Goal: Find specific page/section: Find specific page/section

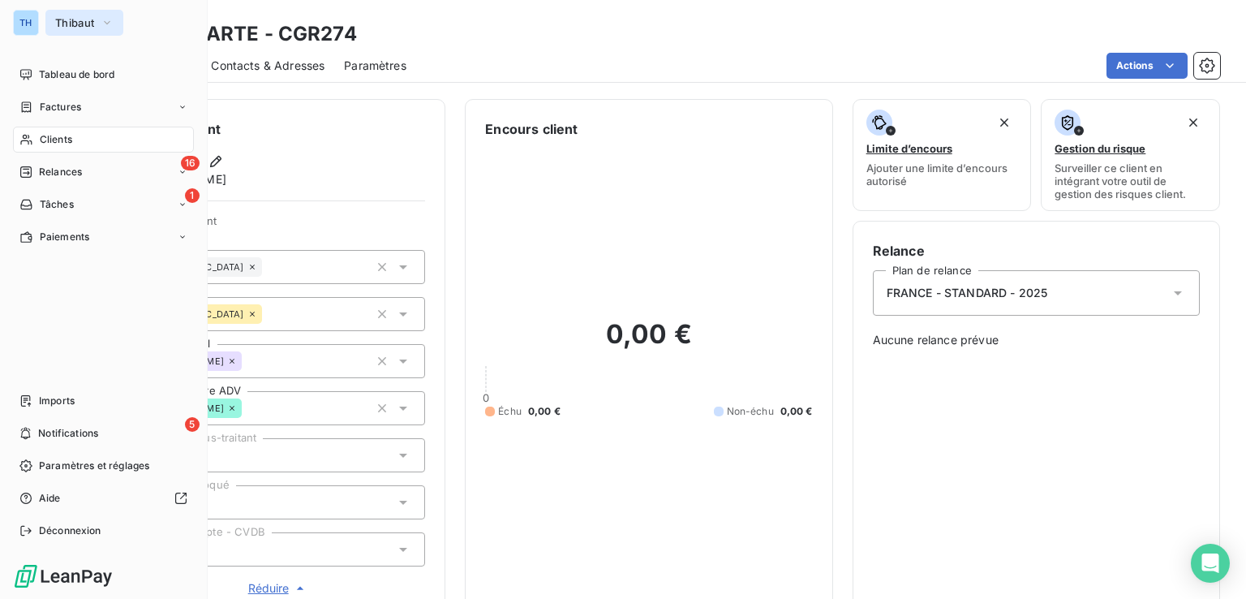
scroll to position [118, 0]
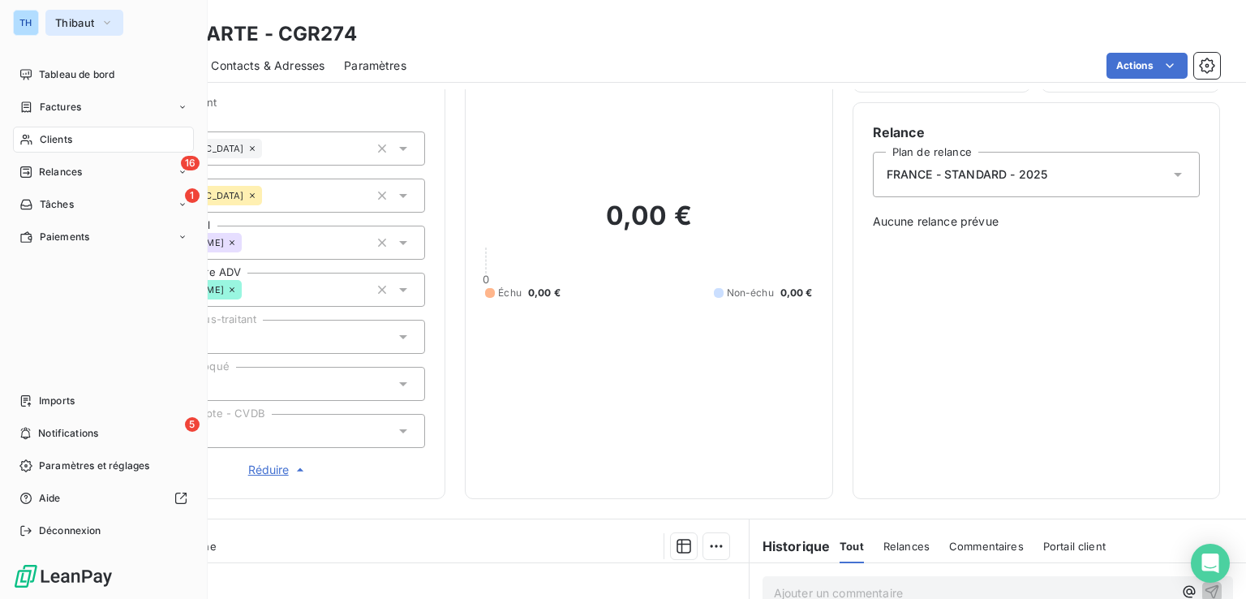
click at [62, 16] on span "Thibaut" at bounding box center [74, 22] width 39 height 13
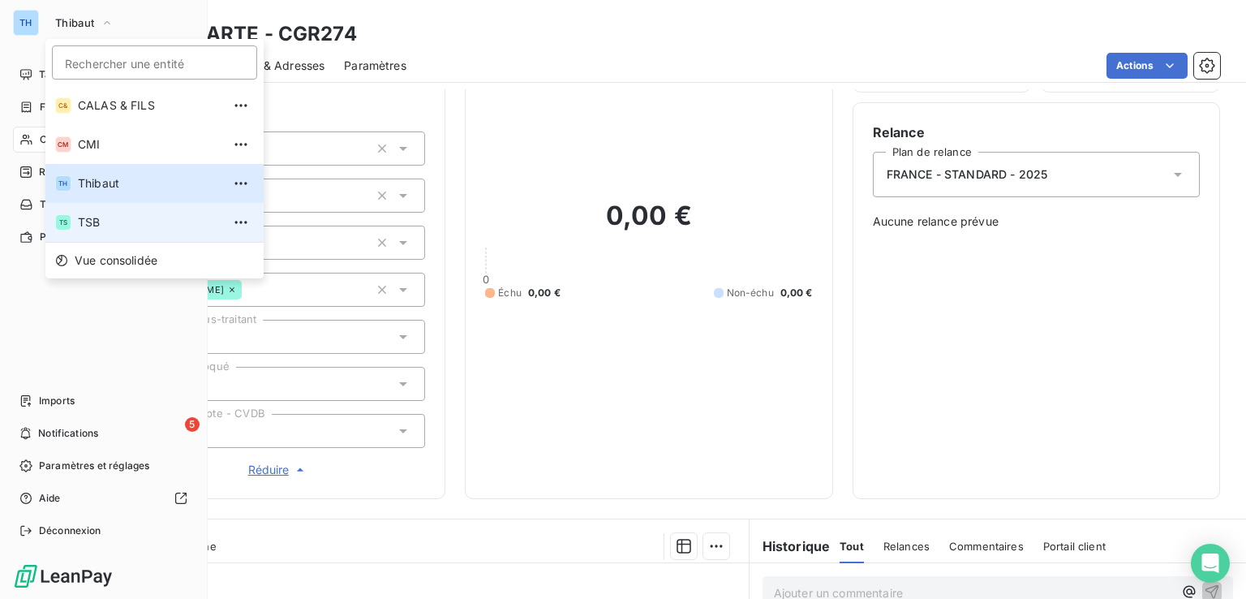
click at [119, 217] on span "TSB" at bounding box center [150, 222] width 144 height 16
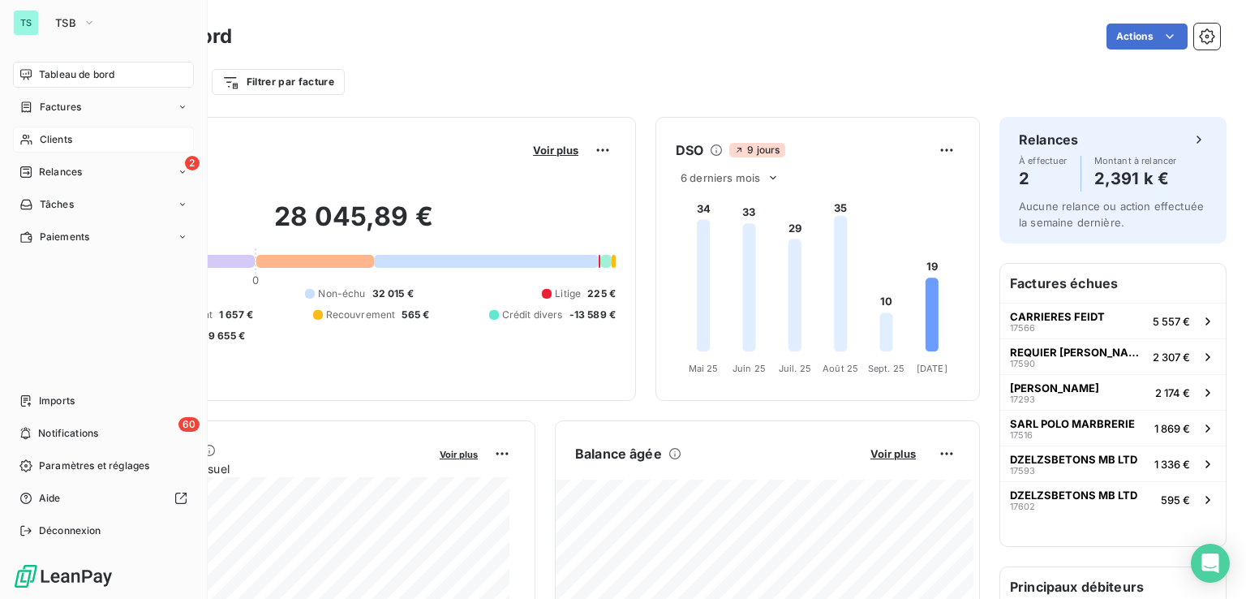
click at [51, 134] on span "Clients" at bounding box center [56, 139] width 32 height 15
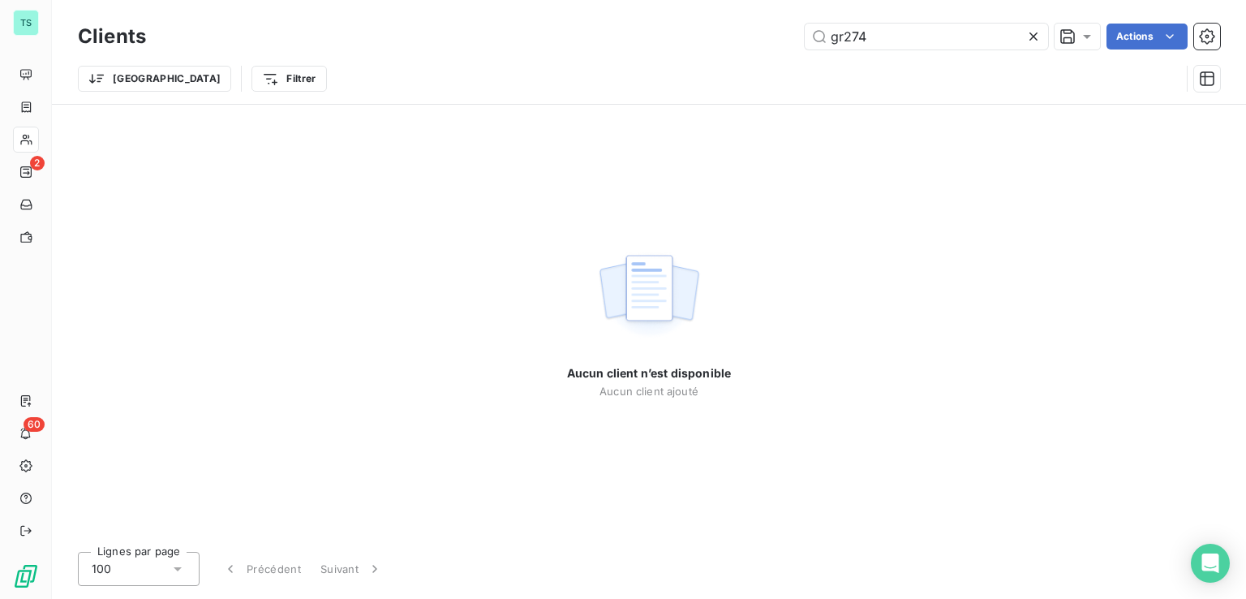
drag, startPoint x: 870, startPoint y: 28, endPoint x: 751, endPoint y: 37, distance: 118.8
click at [757, 35] on div "gr274 Actions" at bounding box center [693, 37] width 1055 height 26
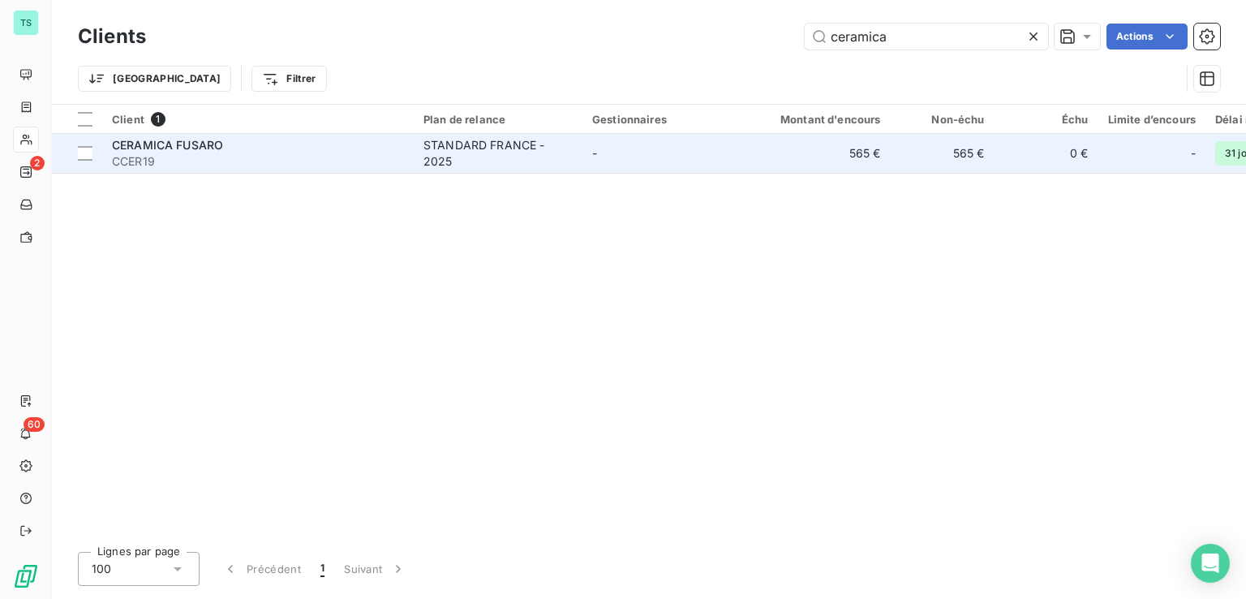
type input "ceramica"
click at [305, 157] on span "CCER19" at bounding box center [258, 161] width 292 height 16
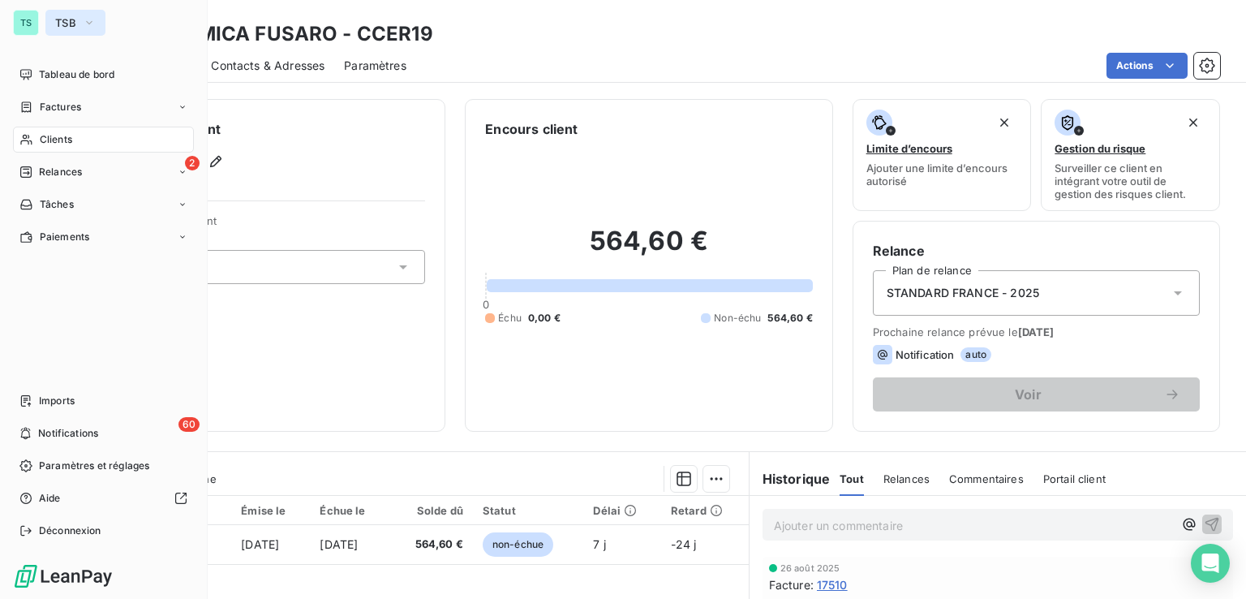
click at [67, 20] on span "TSB" at bounding box center [65, 22] width 21 height 13
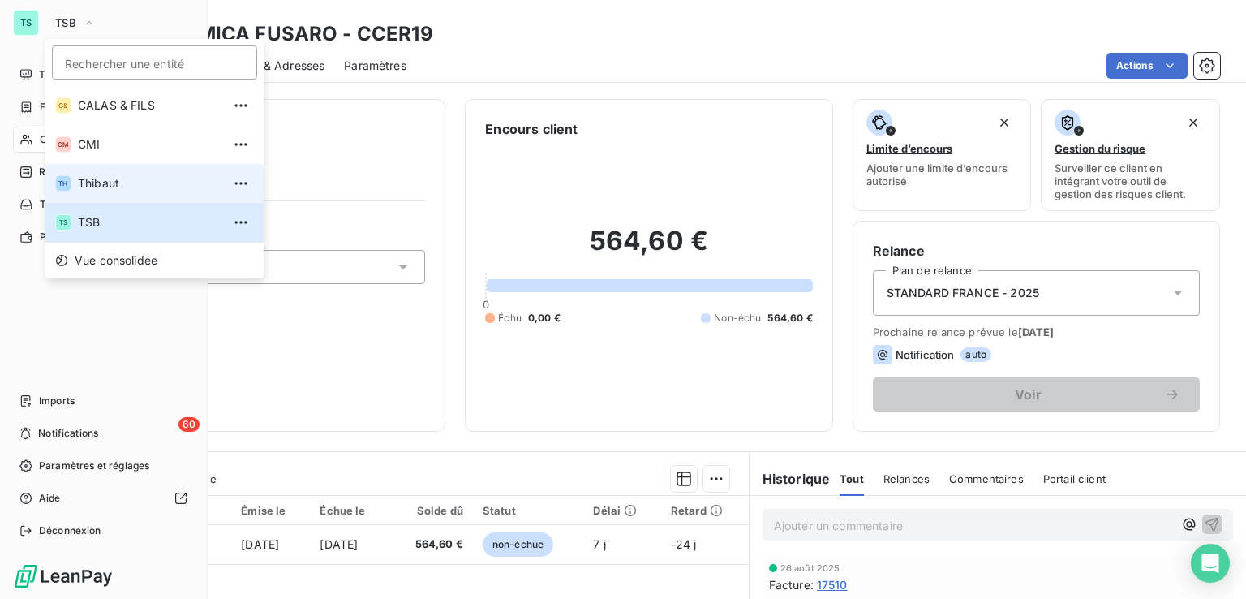
click at [103, 186] on span "Thibaut" at bounding box center [150, 183] width 144 height 16
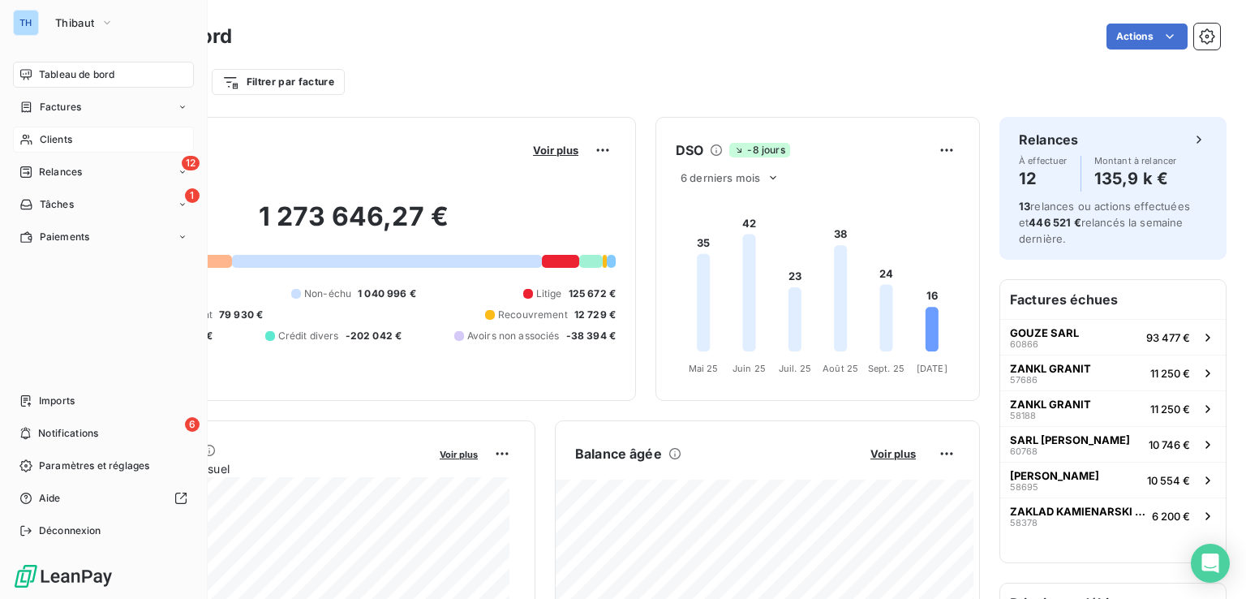
click at [55, 137] on span "Clients" at bounding box center [56, 139] width 32 height 15
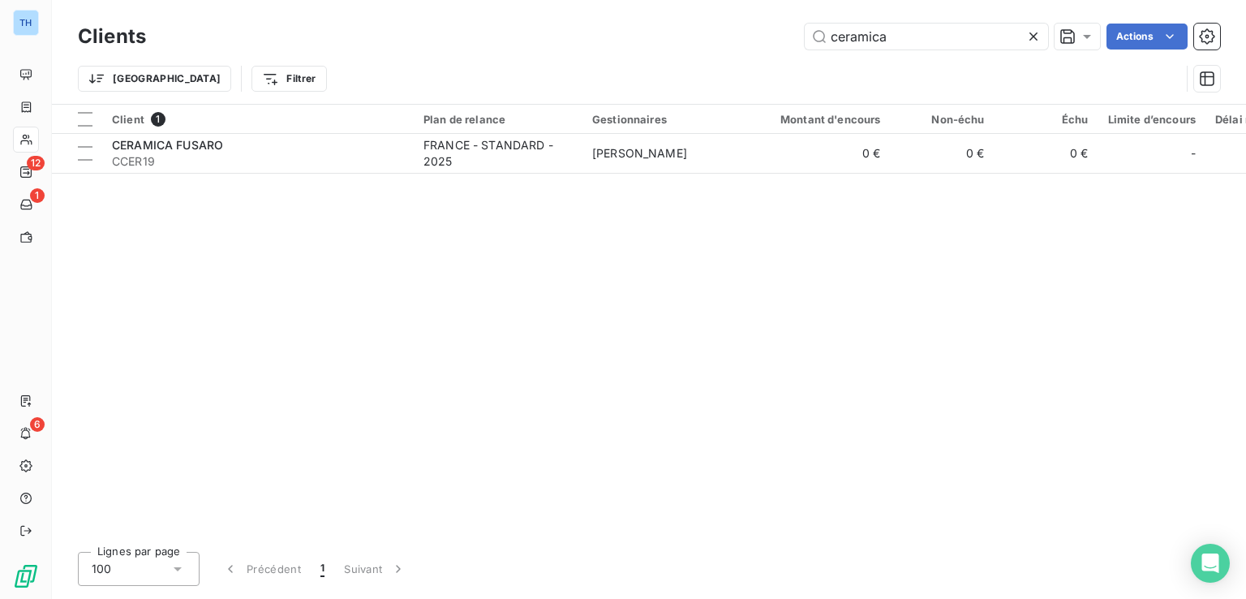
drag, startPoint x: 904, startPoint y: 33, endPoint x: 654, endPoint y: 30, distance: 250.0
click at [665, 30] on div "ceramica Actions" at bounding box center [693, 37] width 1055 height 26
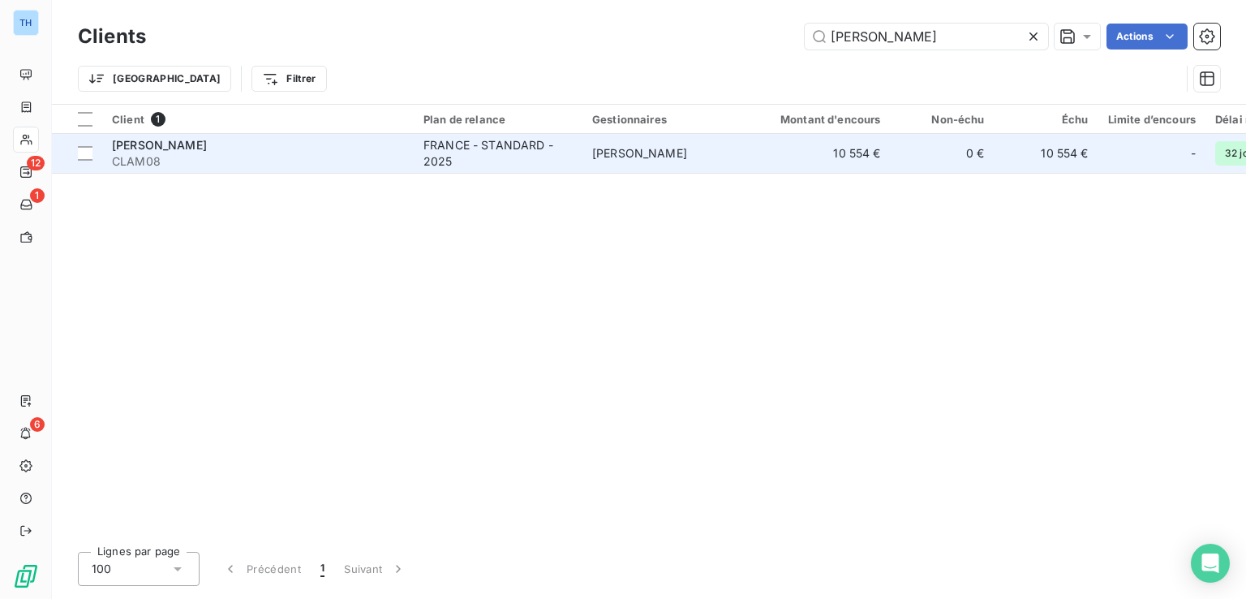
type input "[PERSON_NAME]"
click at [458, 159] on div "FRANCE - STANDARD - 2025" at bounding box center [498, 153] width 149 height 32
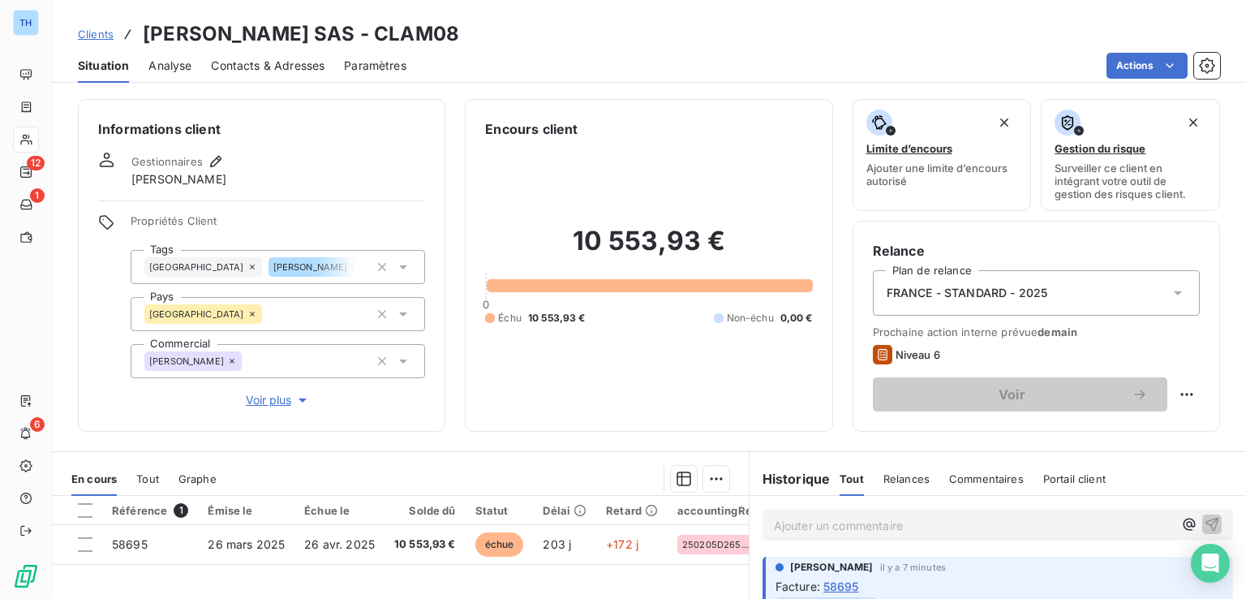
scroll to position [257, 0]
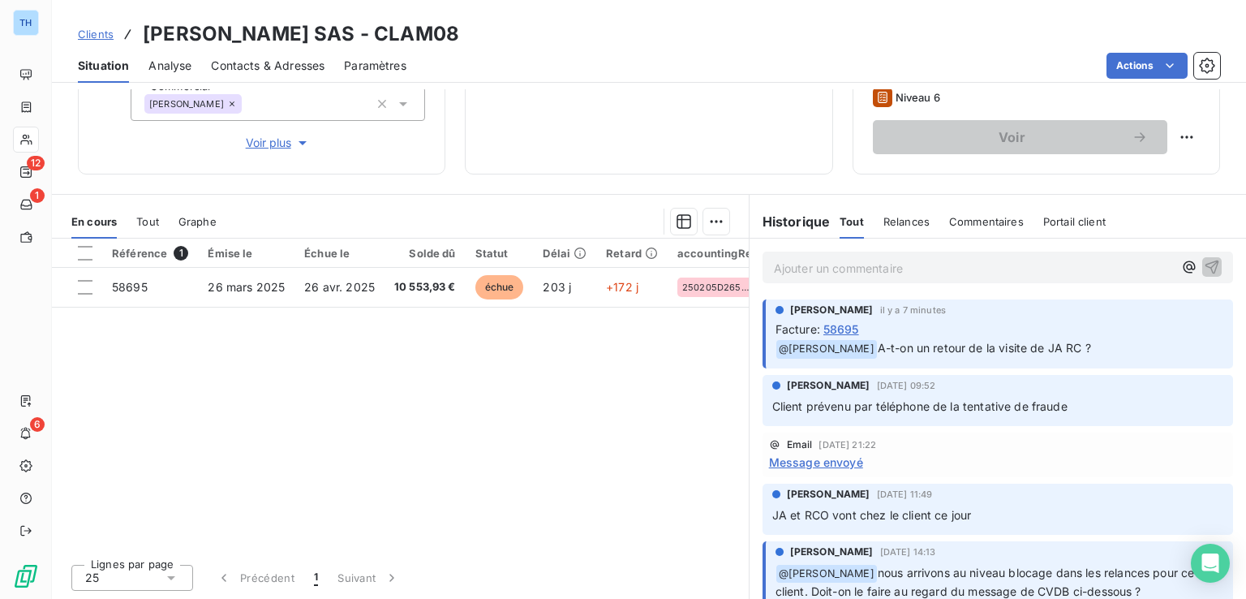
click at [803, 265] on p "Ajouter un commentaire ﻿" at bounding box center [973, 268] width 399 height 20
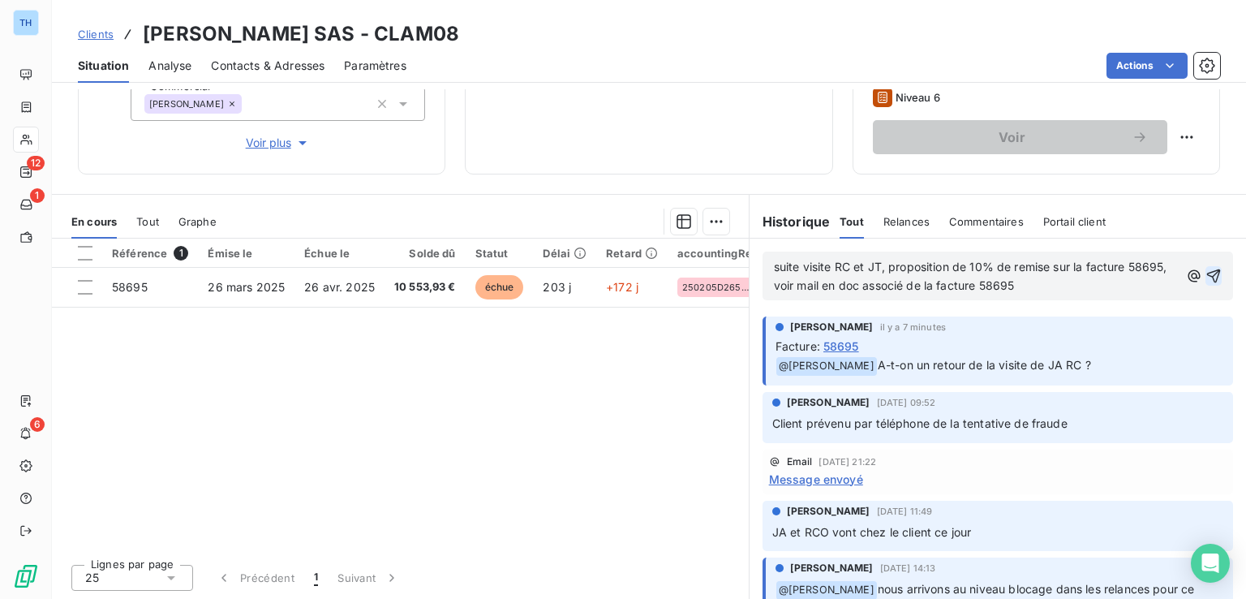
click at [1207, 276] on icon "button" at bounding box center [1214, 276] width 14 height 14
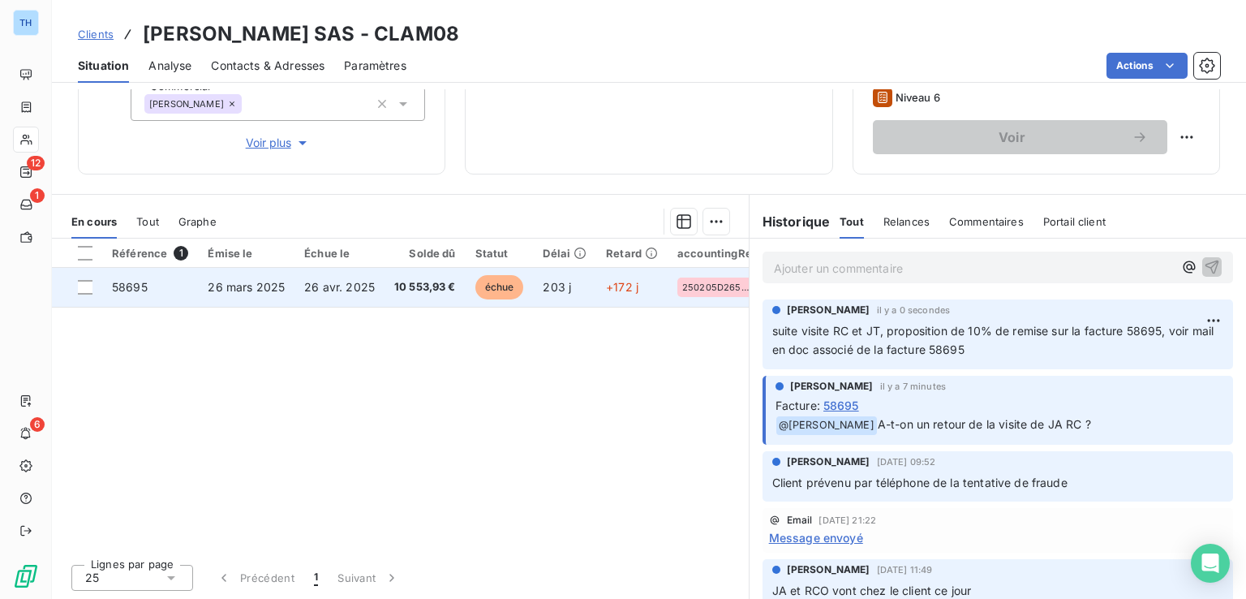
click at [394, 284] on span "10 553,93 €" at bounding box center [425, 287] width 62 height 16
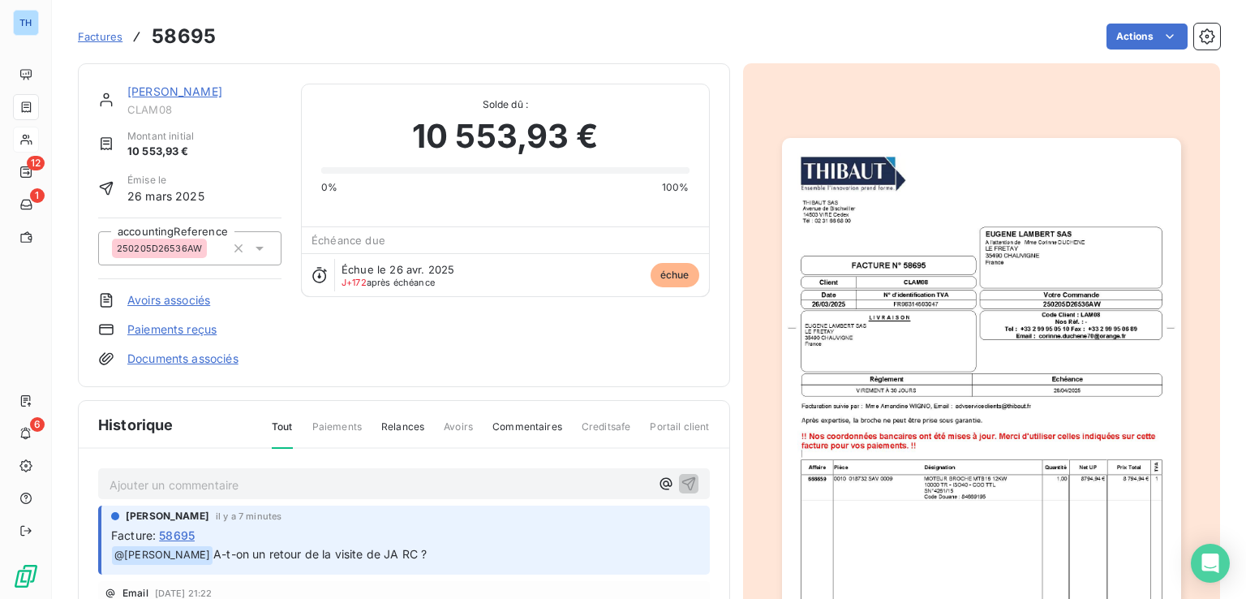
click at [200, 358] on link "Documents associés" at bounding box center [182, 359] width 111 height 16
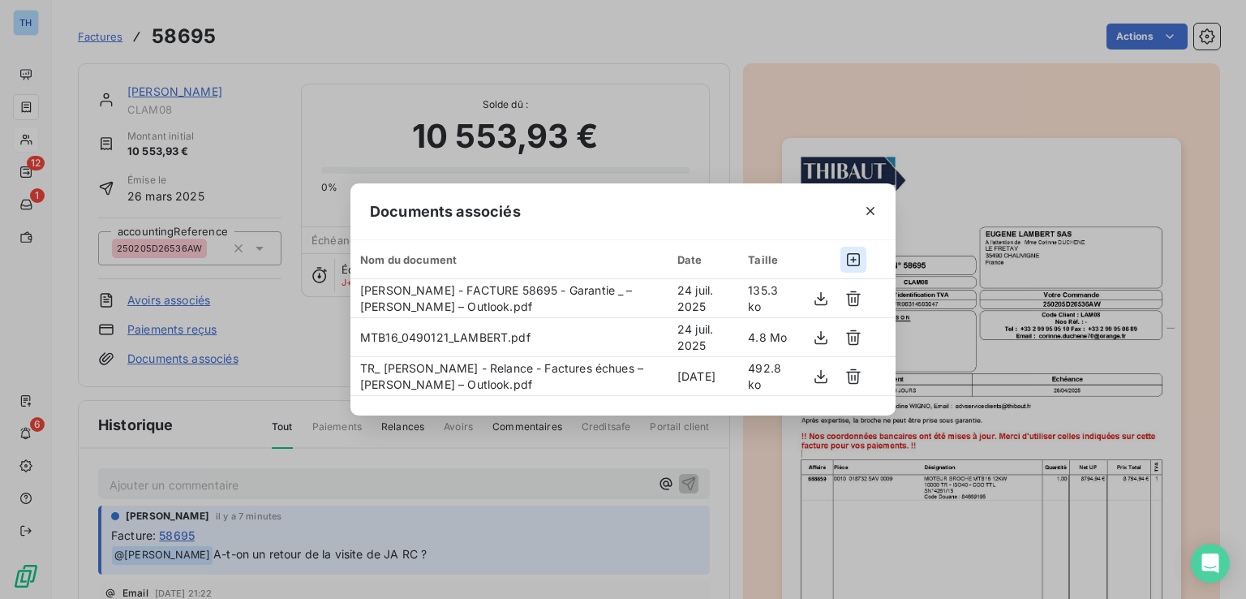
click at [854, 254] on icon "button" at bounding box center [854, 260] width 16 height 16
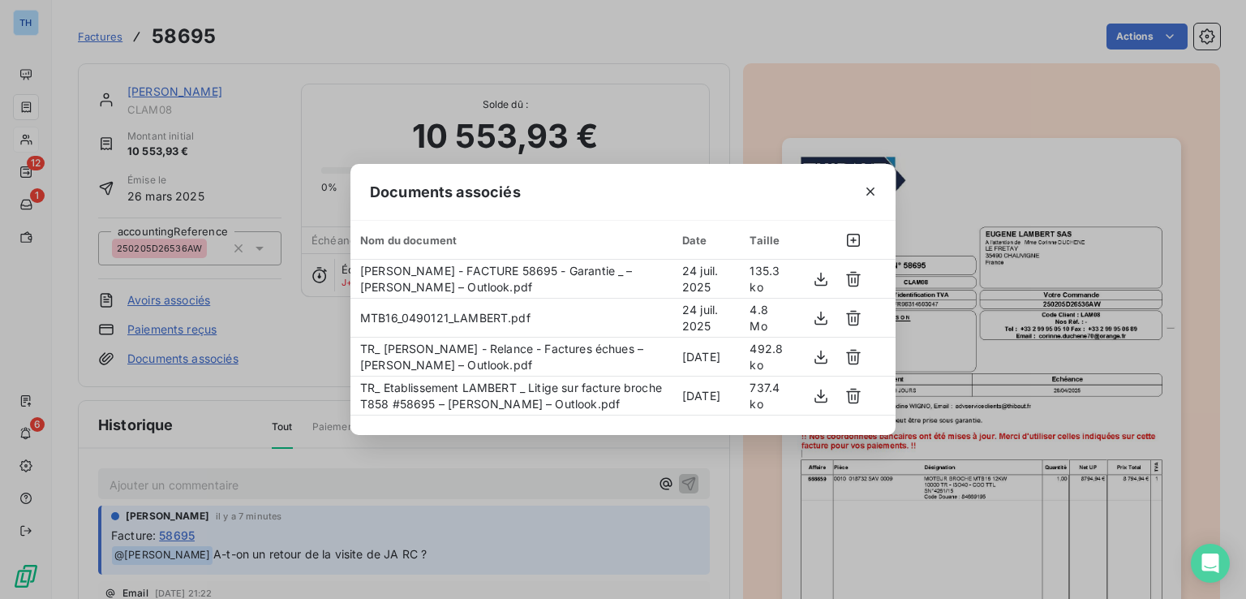
click at [782, 63] on div "Documents associés Nom du document Date Taille [PERSON_NAME] - FACTURE 58695 - …" at bounding box center [623, 299] width 1246 height 599
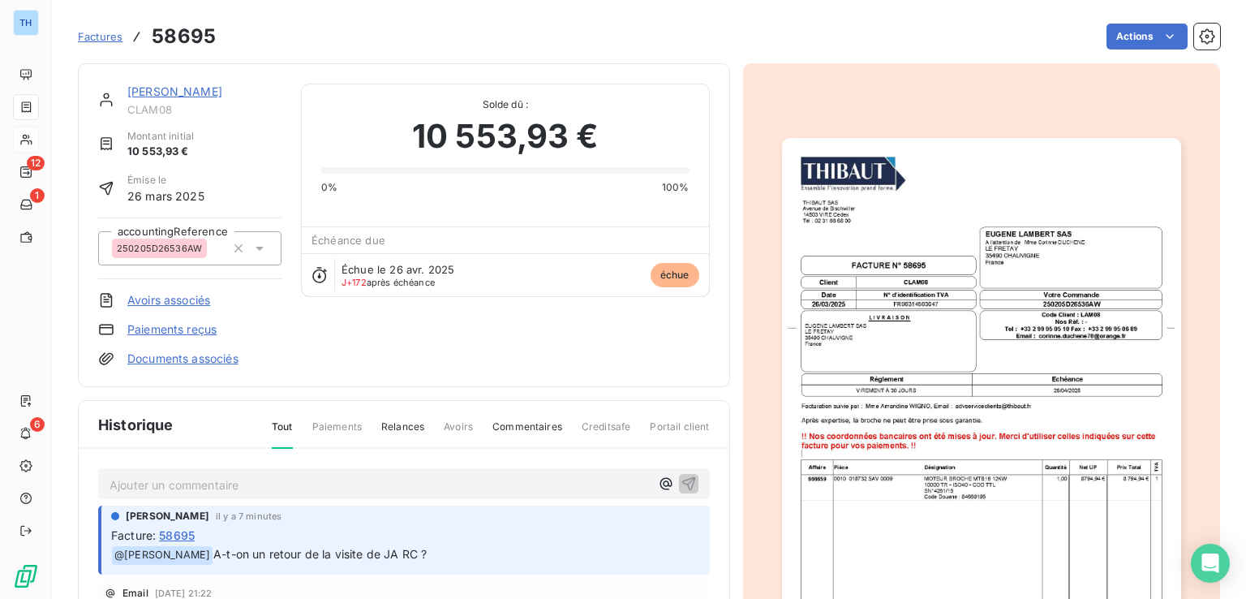
click at [149, 93] on link "[PERSON_NAME]" at bounding box center [174, 91] width 95 height 14
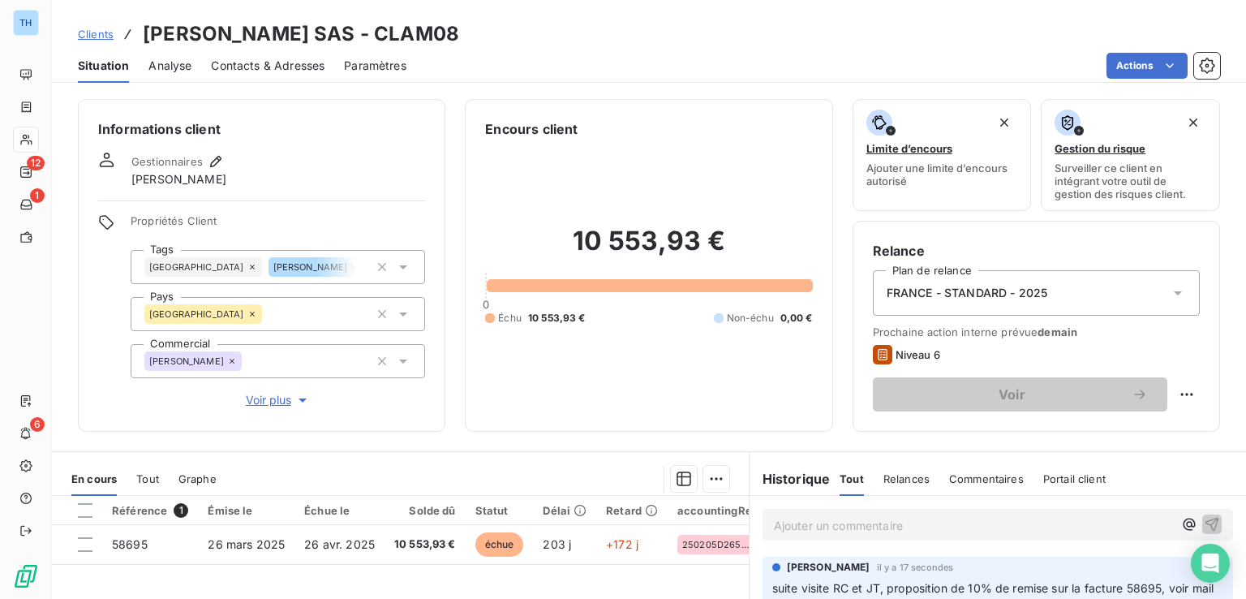
scroll to position [243, 0]
